Goal: Navigation & Orientation: Find specific page/section

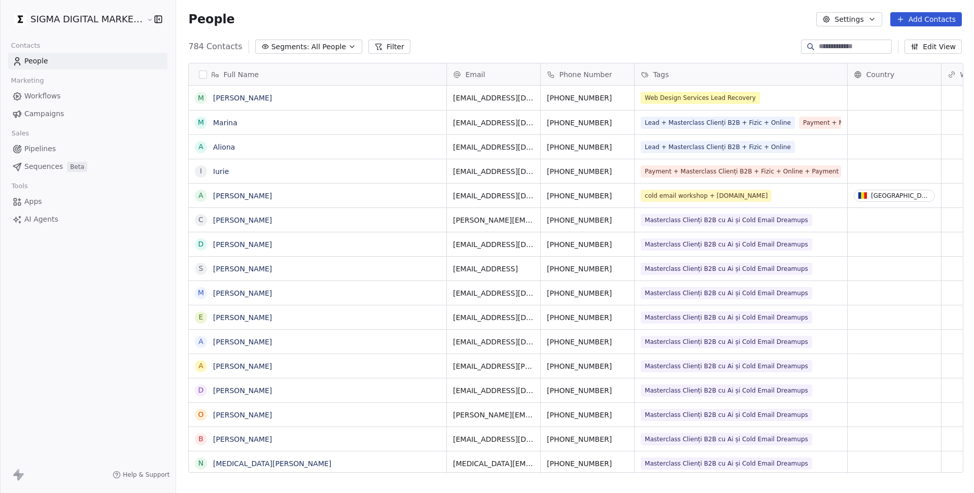
scroll to position [433, 800]
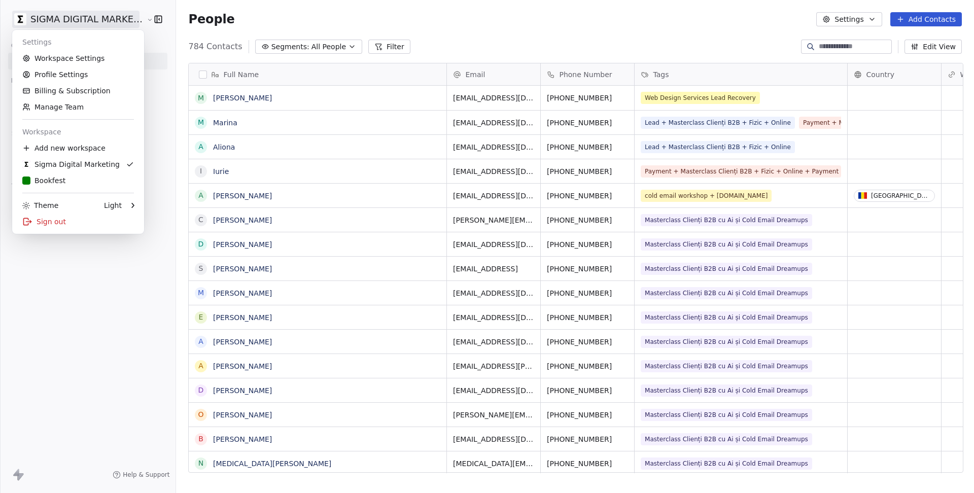
click at [130, 24] on html "SIGMA DIGITAL MARKETING SRL Contacts People Marketing Workflows Campaigns Sales…" at bounding box center [487, 246] width 974 height 493
click at [48, 224] on div "Sign out" at bounding box center [78, 222] width 124 height 16
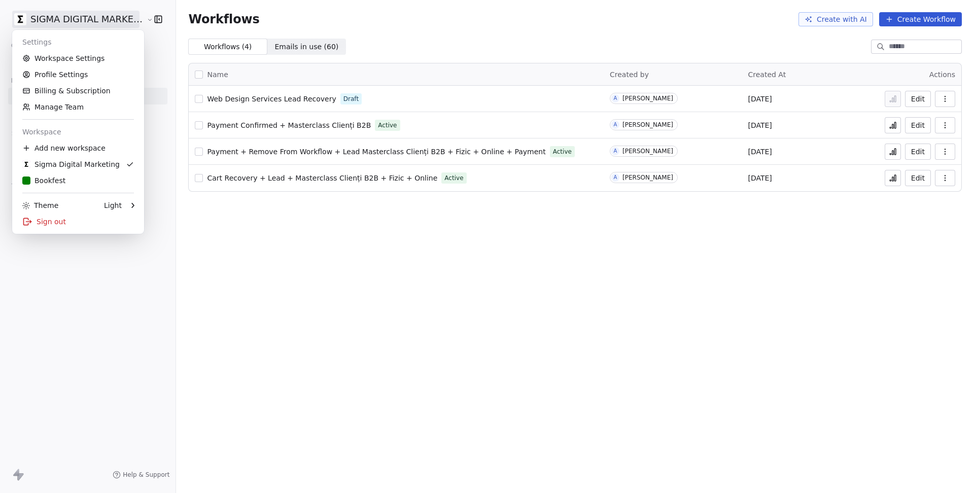
click at [99, 21] on html "SIGMA DIGITAL MARKETING SRL Contacts People Marketing Workflows Campaigns Sales…" at bounding box center [487, 246] width 974 height 493
click at [254, 241] on html "SIGMA DIGITAL MARKETING SRL Contacts People Marketing Workflows Campaigns Sales…" at bounding box center [487, 246] width 974 height 493
